Goal: Task Accomplishment & Management: Use online tool/utility

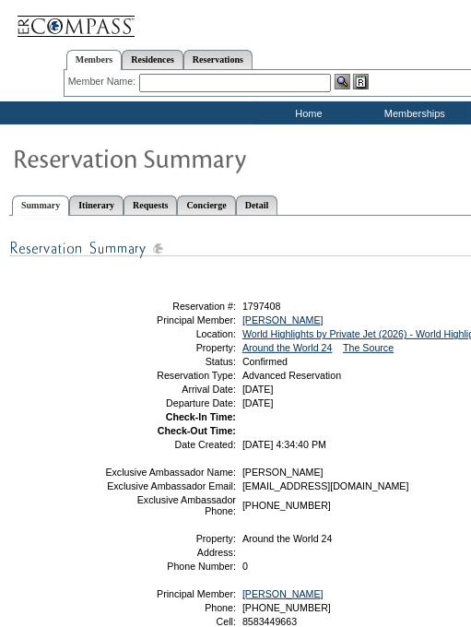
click at [407, 296] on table "Share With Family and Friends Share via Email Share Reservation Information Ple…" at bounding box center [331, 290] width 455 height 15
drag, startPoint x: 372, startPoint y: 322, endPoint x: 237, endPoint y: 323, distance: 135.4
click at [239, 323] on td "[PERSON_NAME]" at bounding box center [399, 319] width 321 height 11
copy link "[PERSON_NAME]"
drag, startPoint x: 291, startPoint y: 270, endPoint x: 282, endPoint y: 301, distance: 32.7
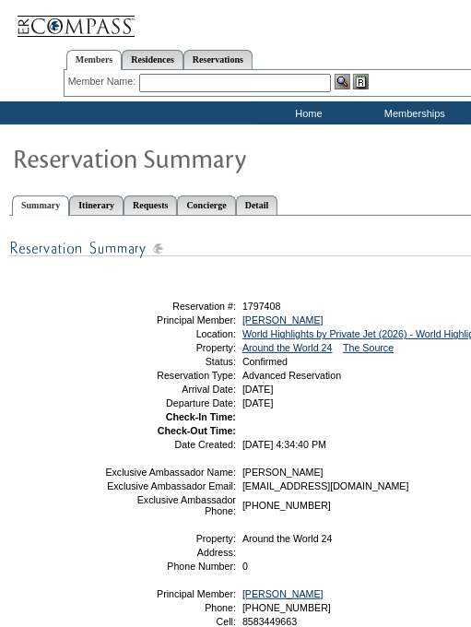
click at [291, 270] on div "Share With Family and Friends Share via Email Share Reservation Information Ple…" at bounding box center [359, 451] width 700 height 451
drag, startPoint x: 288, startPoint y: 301, endPoint x: 243, endPoint y: 301, distance: 45.1
click at [243, 301] on td "1797408" at bounding box center [399, 305] width 321 height 11
copy span "1797408"
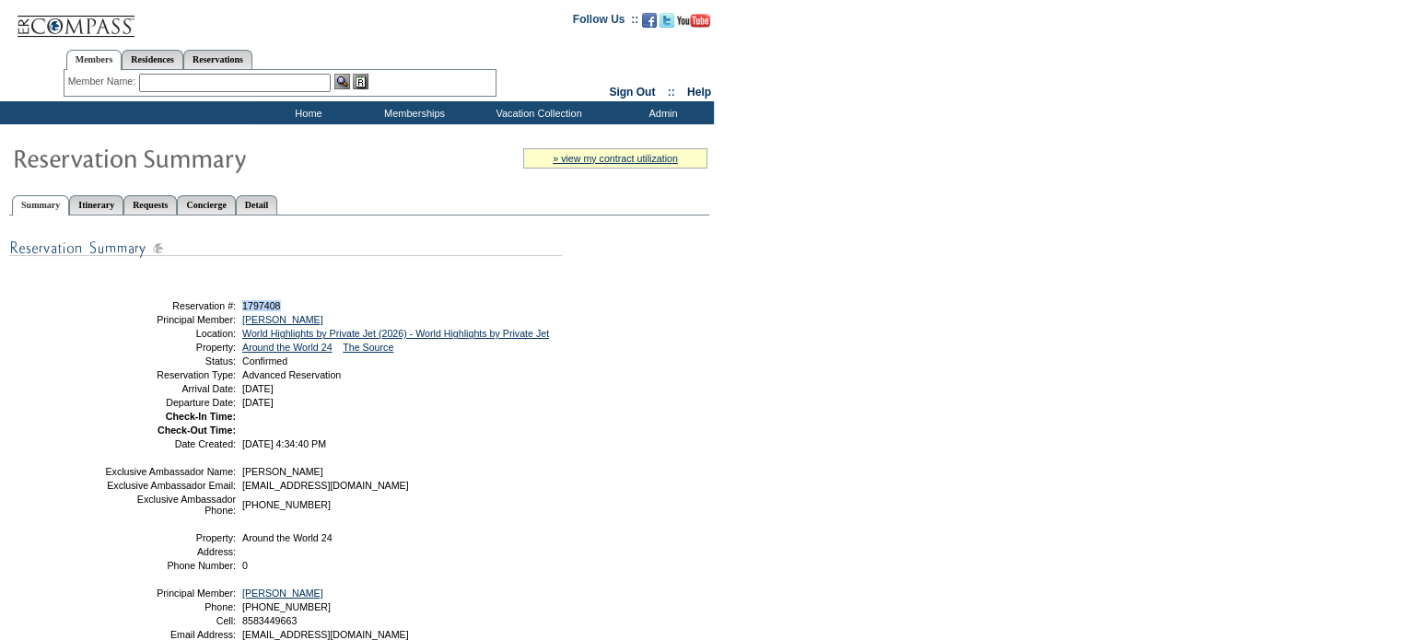
drag, startPoint x: 246, startPoint y: 58, endPoint x: 225, endPoint y: 76, distance: 28.1
click at [246, 58] on link "Reservations" at bounding box center [217, 59] width 69 height 19
click at [183, 88] on input "text" at bounding box center [175, 83] width 81 height 18
paste input "1792065"
type input "1792065"
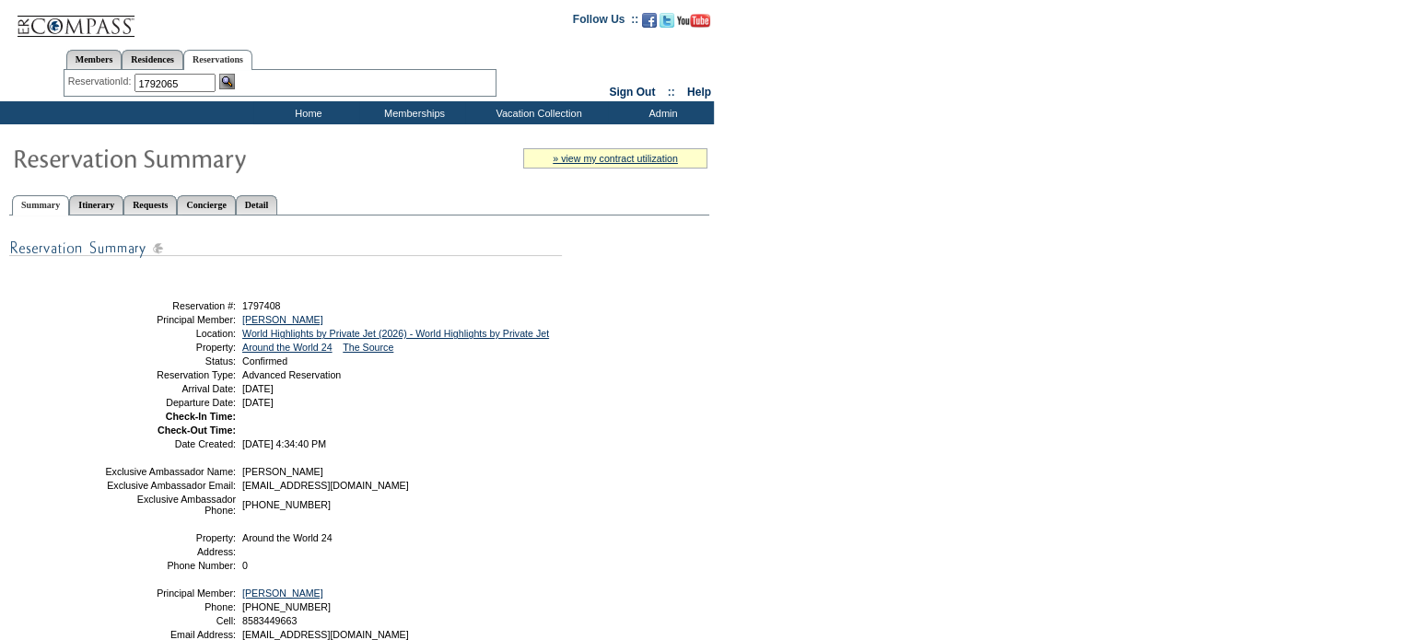
click input "Send" at bounding box center [0, 0] width 0 height 0
